Goal: Task Accomplishment & Management: Use online tool/utility

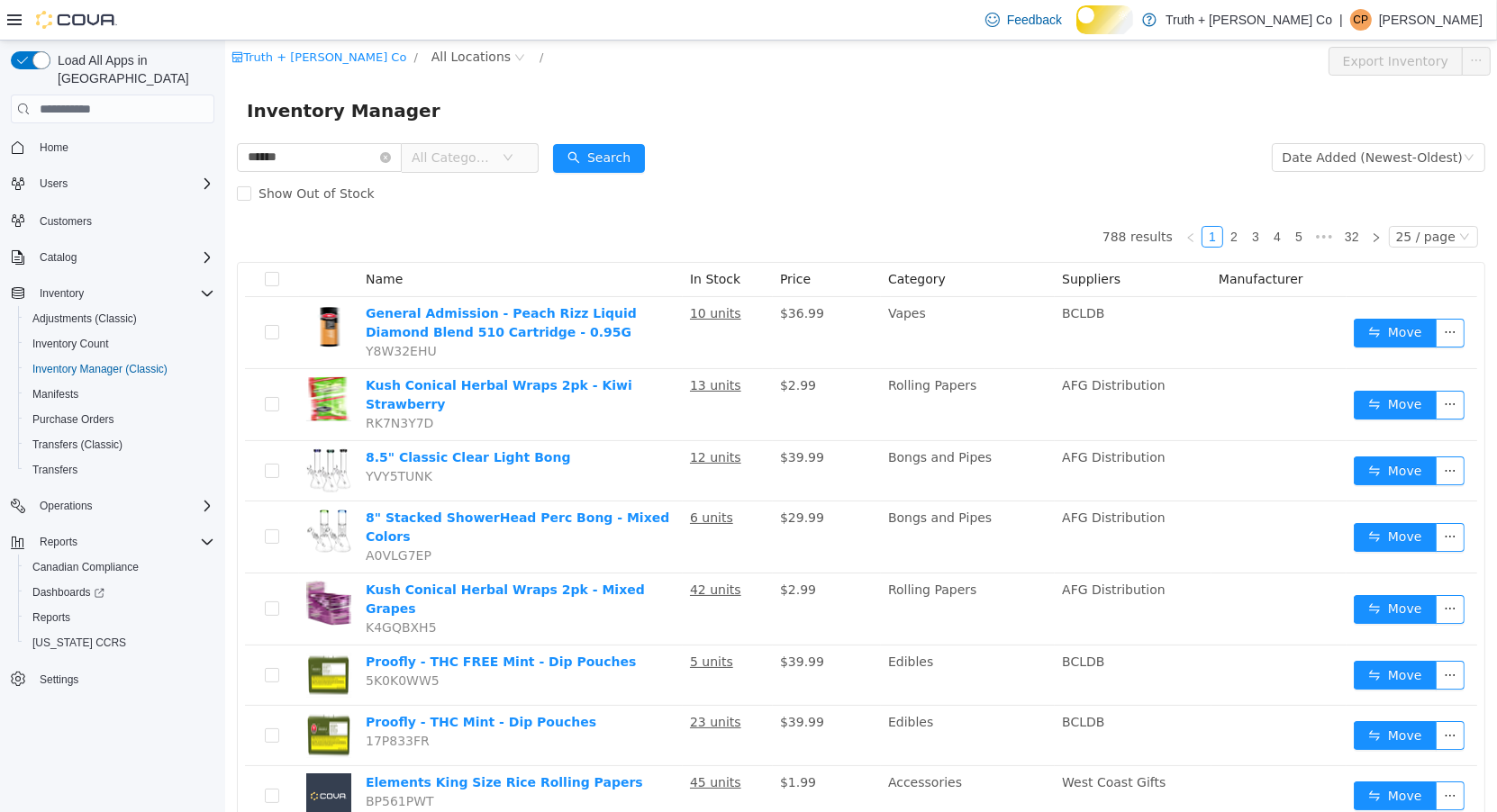
type input "******"
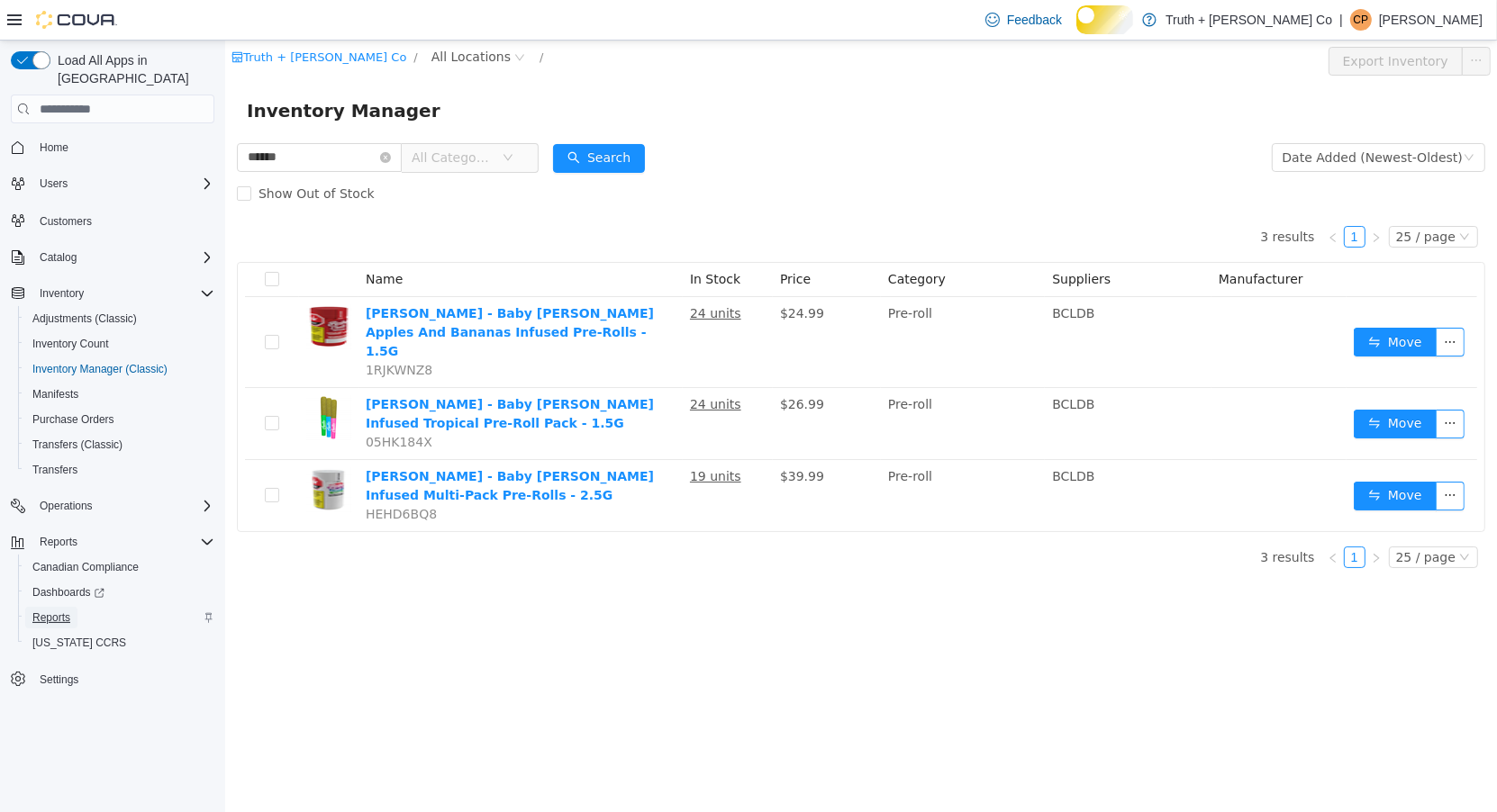
click at [71, 616] on span "Reports" at bounding box center [52, 617] width 38 height 14
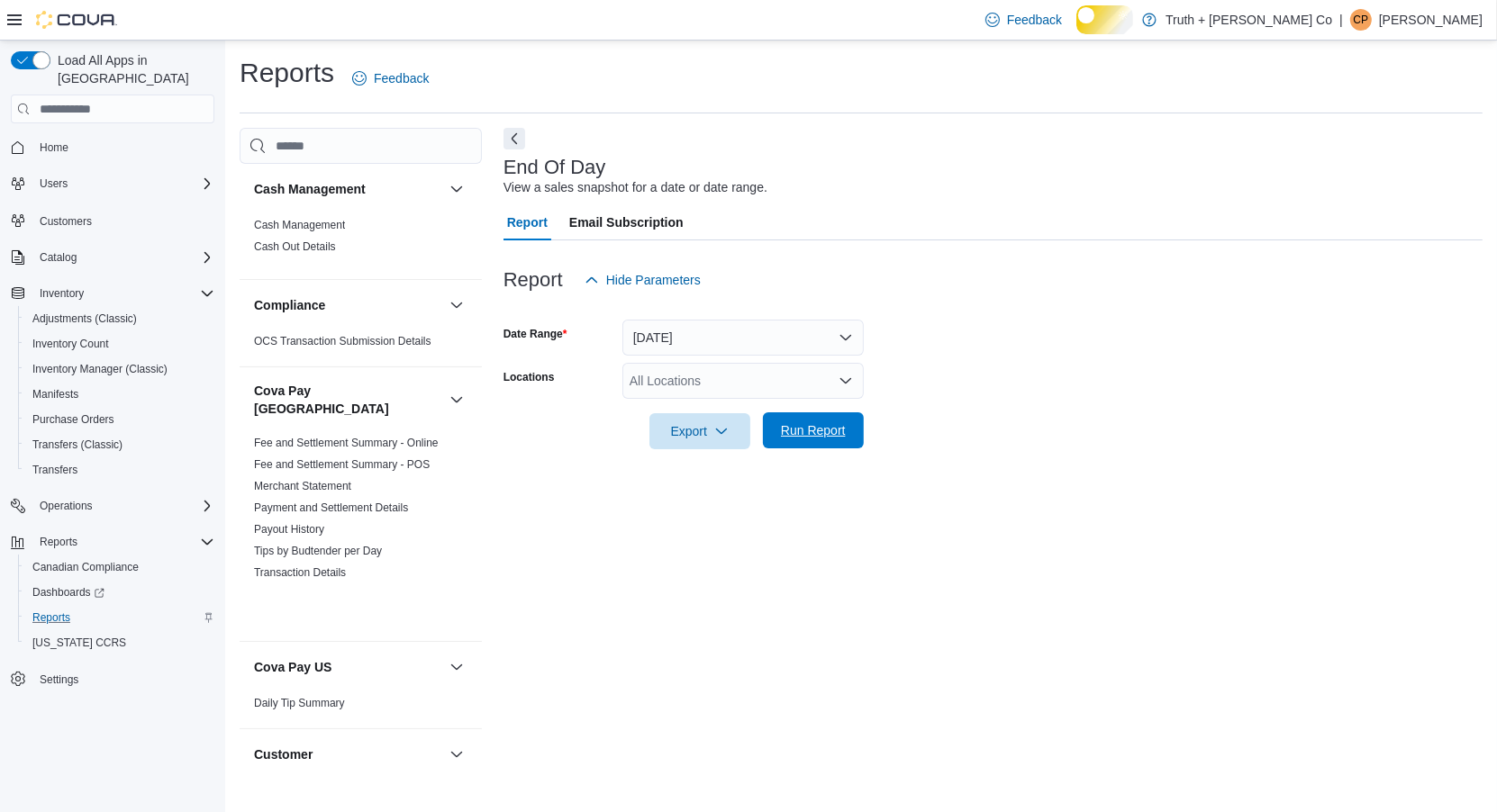
click at [800, 440] on span "Run Report" at bounding box center [812, 430] width 65 height 18
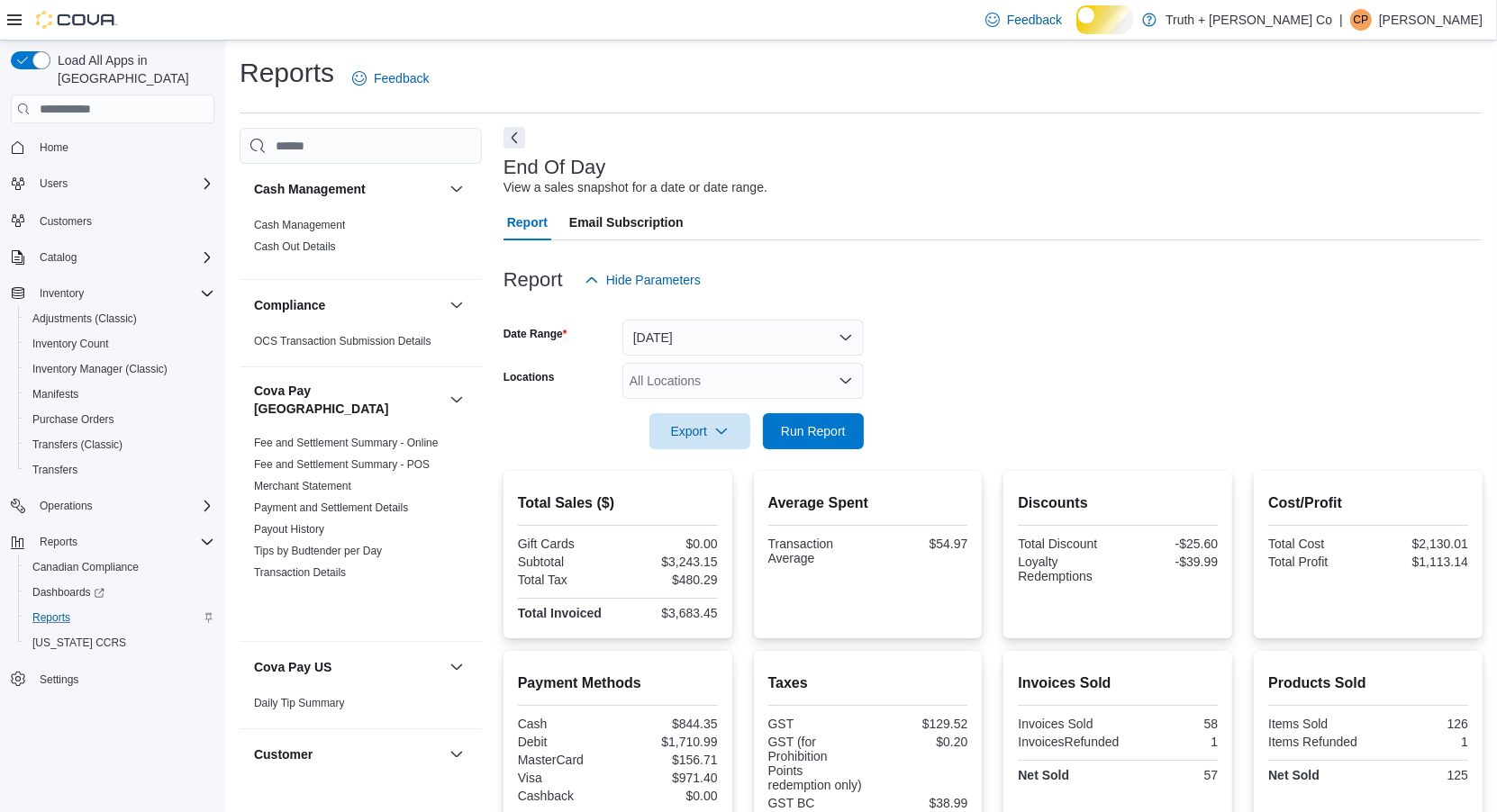
click at [512, 148] on button "Next" at bounding box center [515, 138] width 22 height 22
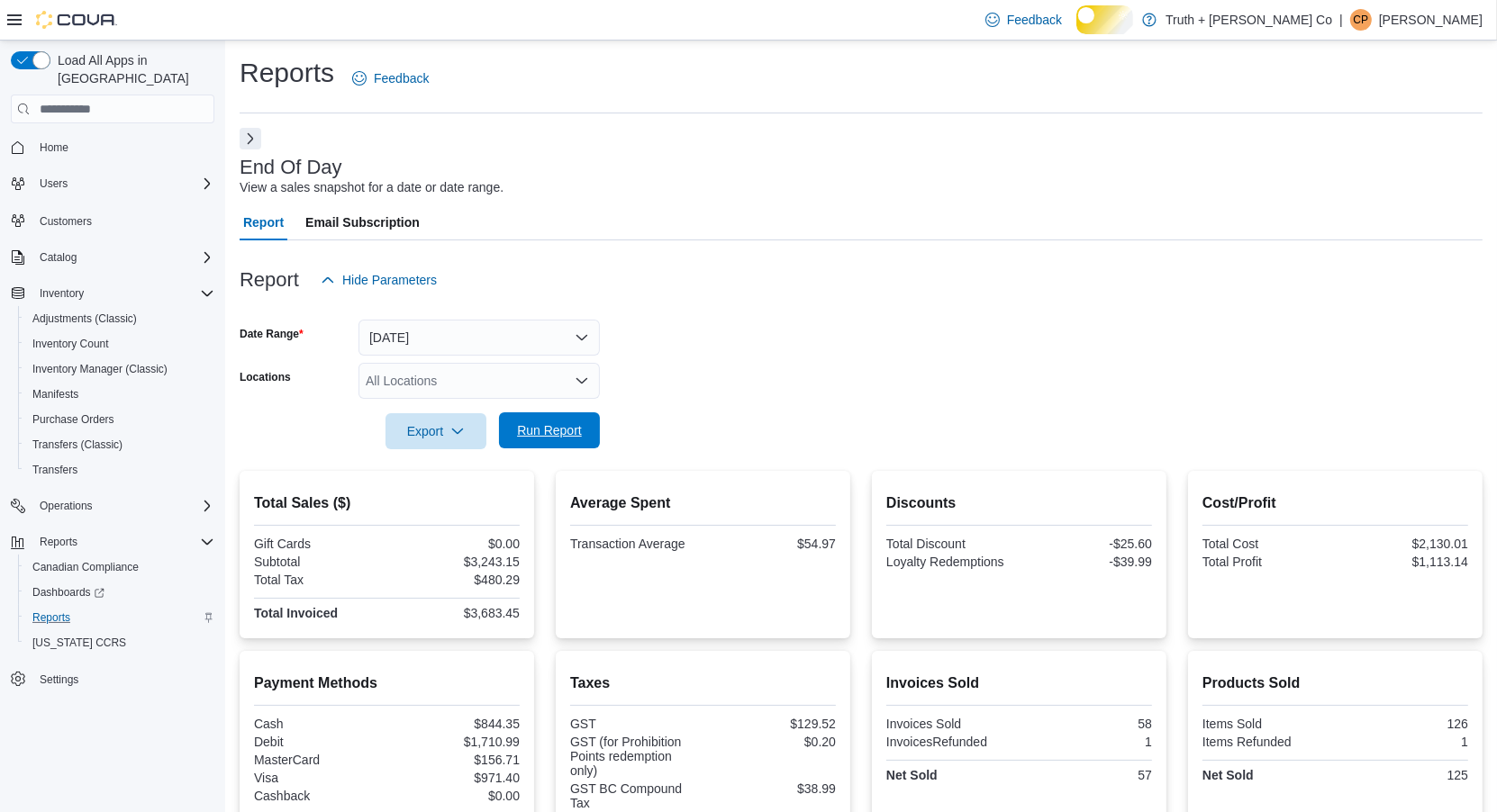
click at [571, 440] on span "Run Report" at bounding box center [548, 430] width 65 height 18
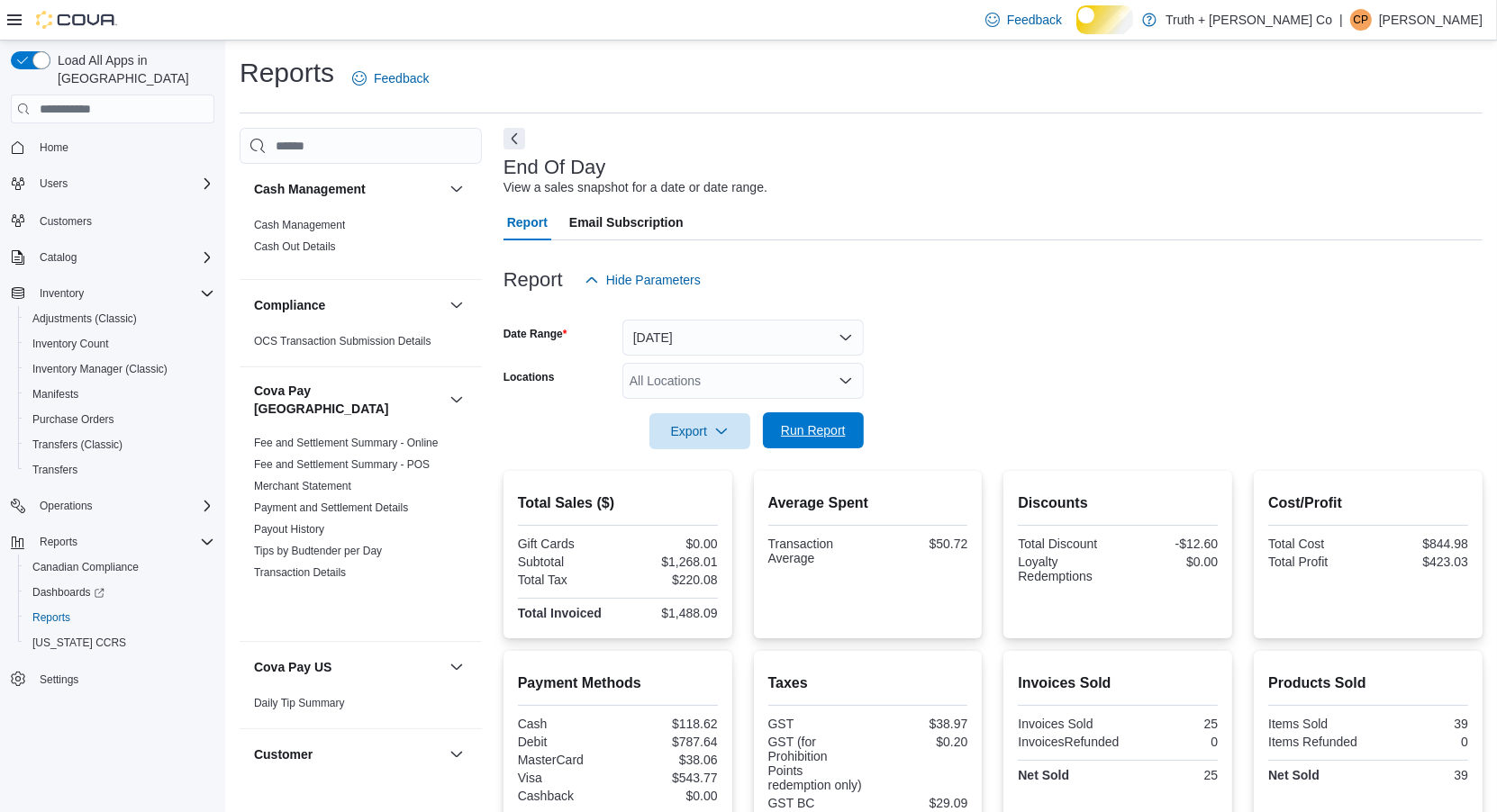
click at [814, 440] on span "Run Report" at bounding box center [812, 430] width 65 height 18
click at [808, 440] on span "Run Report" at bounding box center [812, 430] width 65 height 18
click at [1251, 79] on div "Reports Feedback" at bounding box center [861, 78] width 1243 height 47
click at [823, 440] on span "Run Report" at bounding box center [812, 430] width 65 height 18
click at [817, 440] on span "Run Report" at bounding box center [812, 430] width 65 height 18
